Goal: Check status: Check status

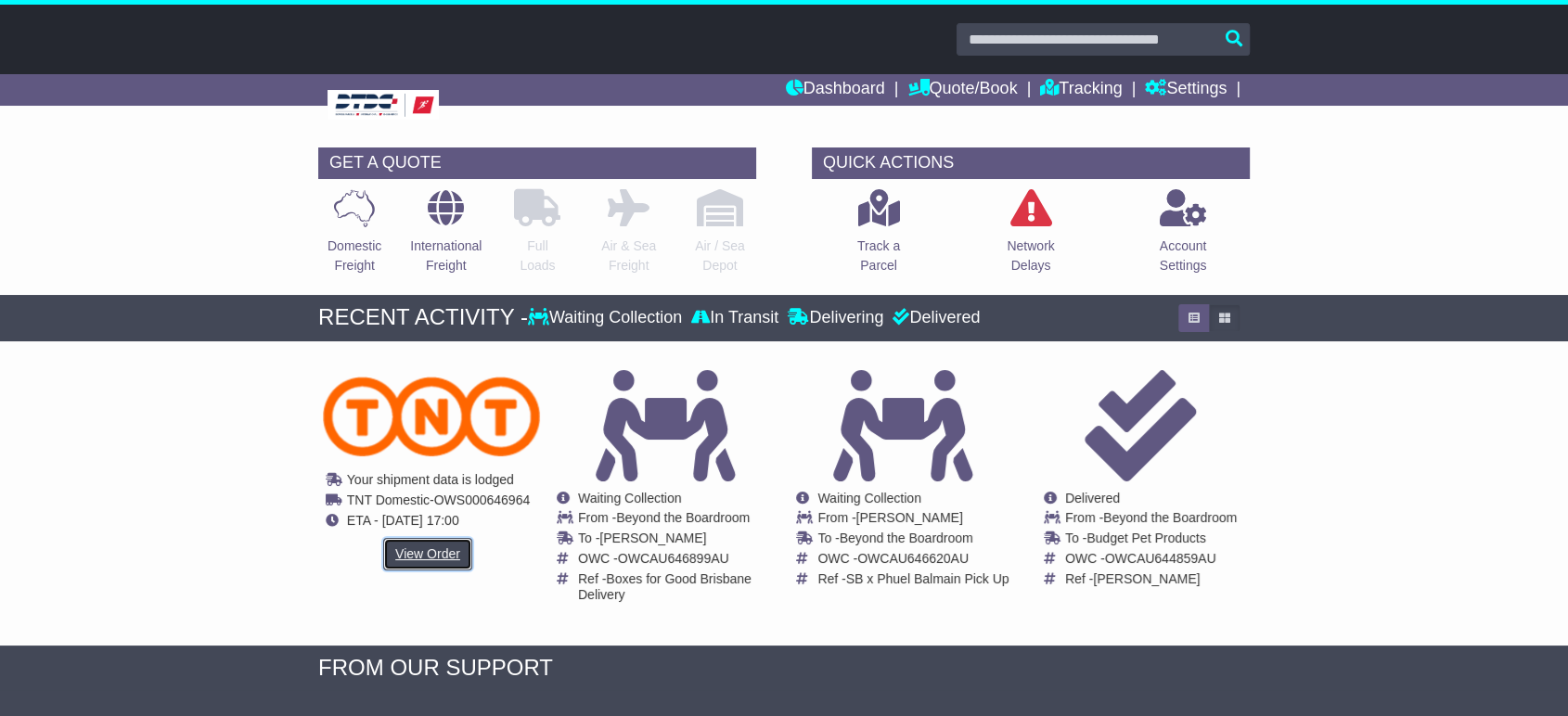
click at [460, 559] on link "View Order" at bounding box center [427, 554] width 89 height 32
click at [434, 558] on link "View Order" at bounding box center [427, 554] width 89 height 32
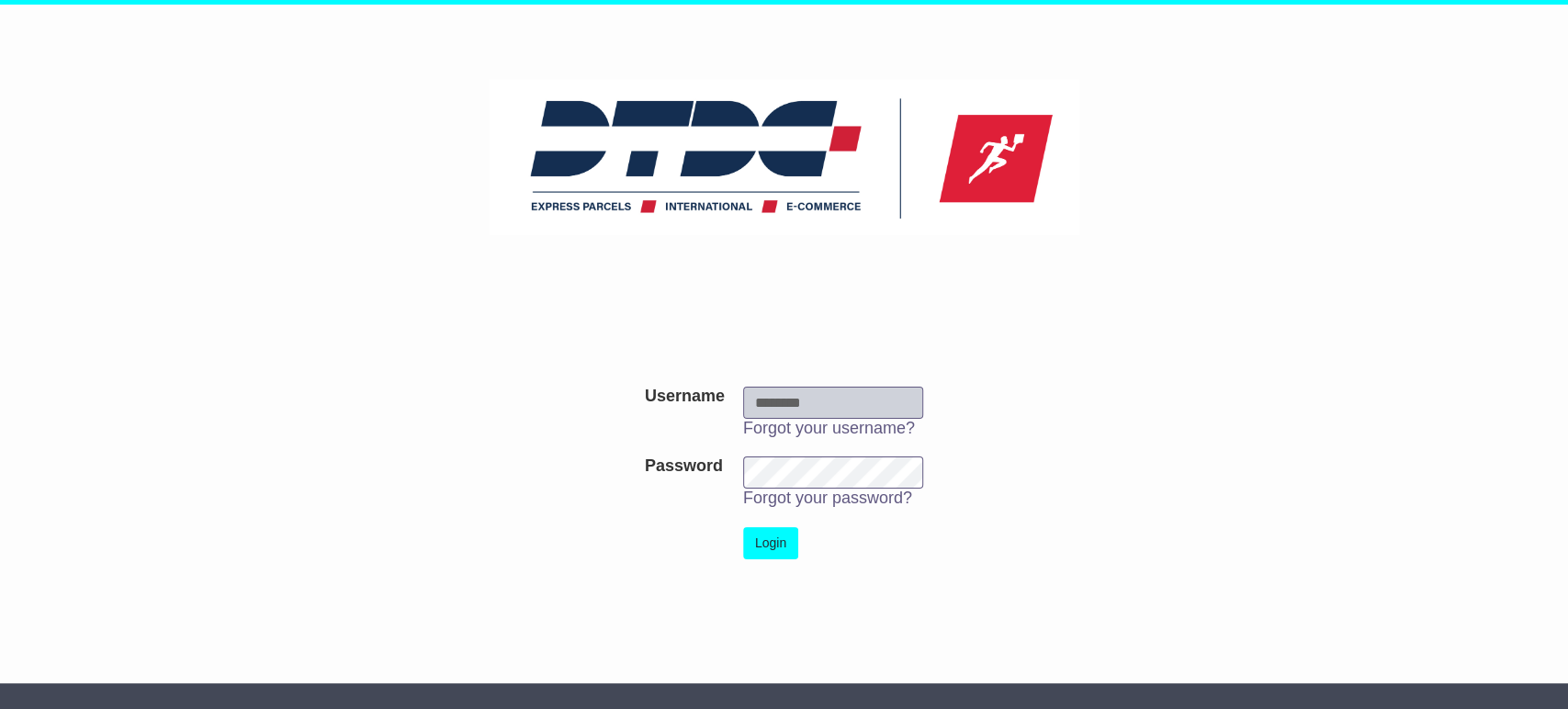
type input "***"
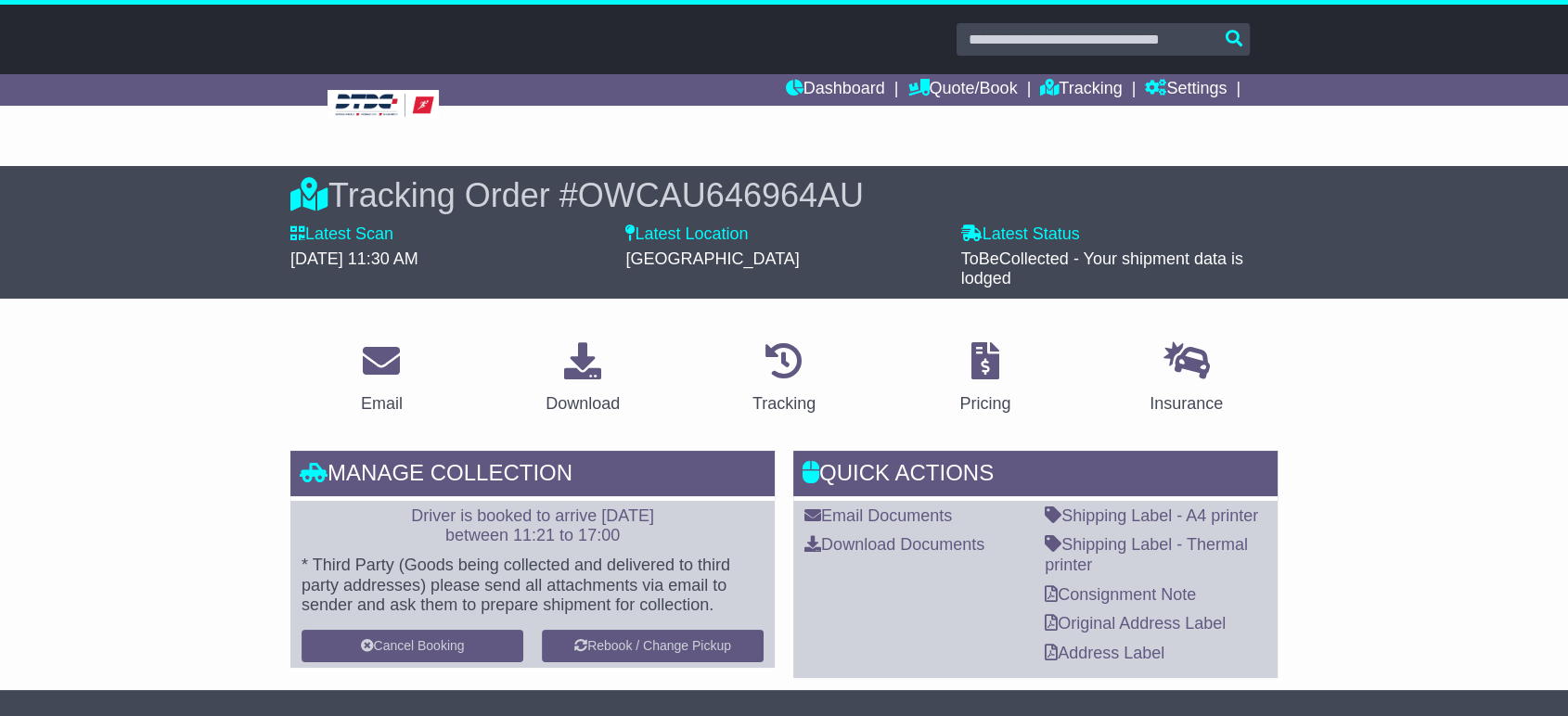
click at [750, 82] on div "Dashboard Quote/Book Domestic International Saved Quotes Drafts Domestic Quote …" at bounding box center [783, 90] width 950 height 31
click at [761, 82] on div "Dashboard Quote/Book Domestic International Saved Quotes Drafts Domestic Quote …" at bounding box center [783, 90] width 950 height 31
click at [786, 91] on icon at bounding box center [795, 86] width 18 height 17
